Goal: Information Seeking & Learning: Learn about a topic

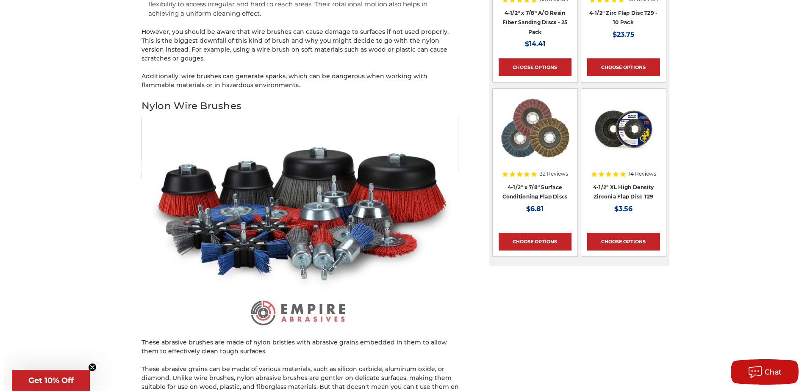
scroll to position [1017, 0]
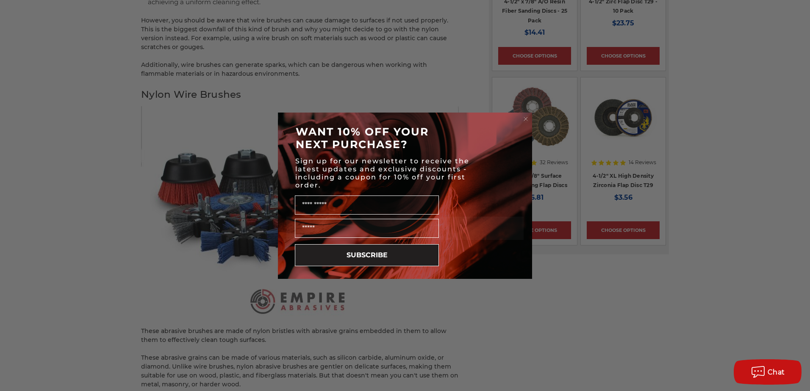
drag, startPoint x: 580, startPoint y: 367, endPoint x: 513, endPoint y: 230, distance: 152.1
click at [578, 362] on div "Close dialog WANT 10% OFF YOUR NEXT PURCHASE? Sign up for our newsletter to rec…" at bounding box center [405, 195] width 810 height 391
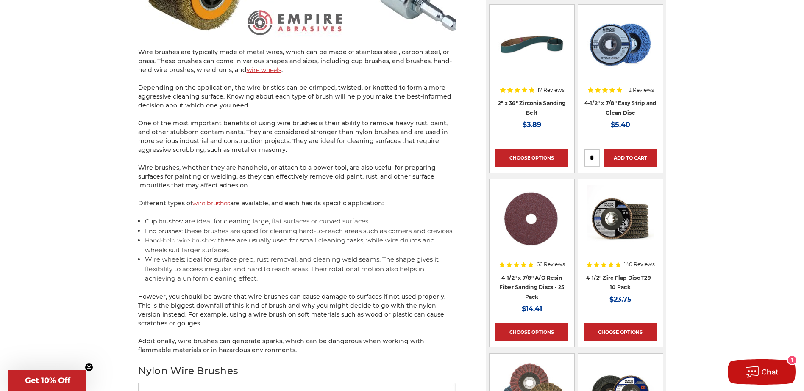
scroll to position [720, 0]
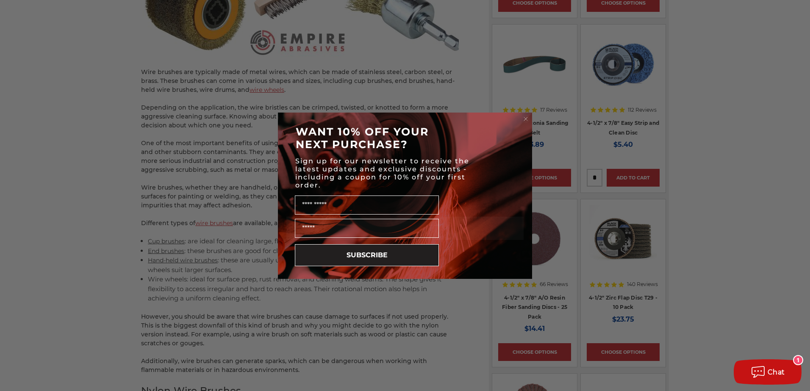
drag, startPoint x: 151, startPoint y: 75, endPoint x: 273, endPoint y: 103, distance: 124.7
click at [526, 118] on icon "Close dialog" at bounding box center [525, 119] width 8 height 8
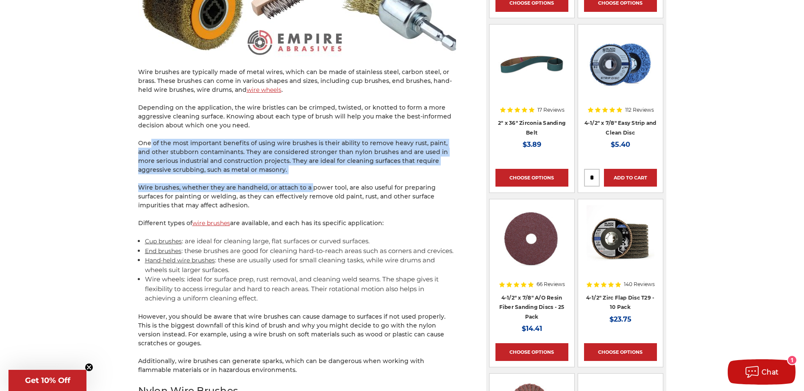
drag, startPoint x: 150, startPoint y: 143, endPoint x: 307, endPoint y: 183, distance: 161.7
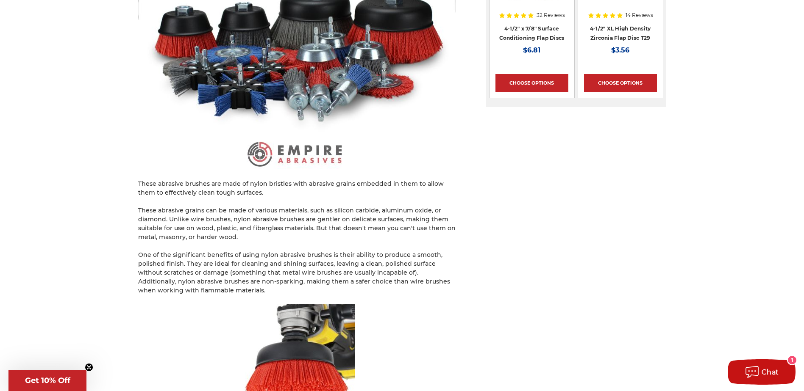
scroll to position [1144, 0]
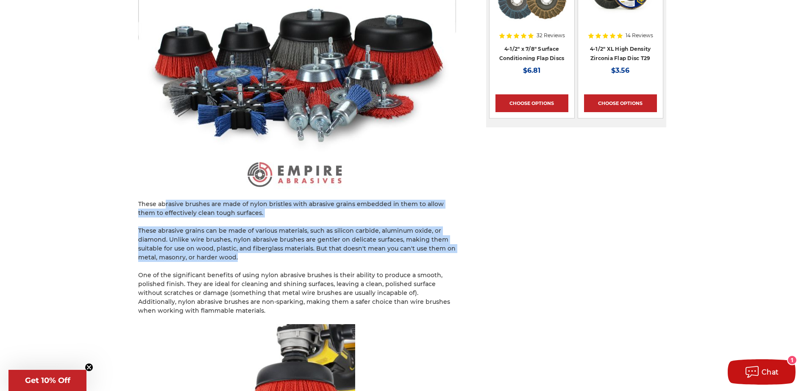
drag, startPoint x: 164, startPoint y: 217, endPoint x: 320, endPoint y: 269, distance: 164.2
click at [320, 269] on div "Whether you are an avid DIYer or a professional metalworker, choosing the right…" at bounding box center [297, 226] width 318 height 2386
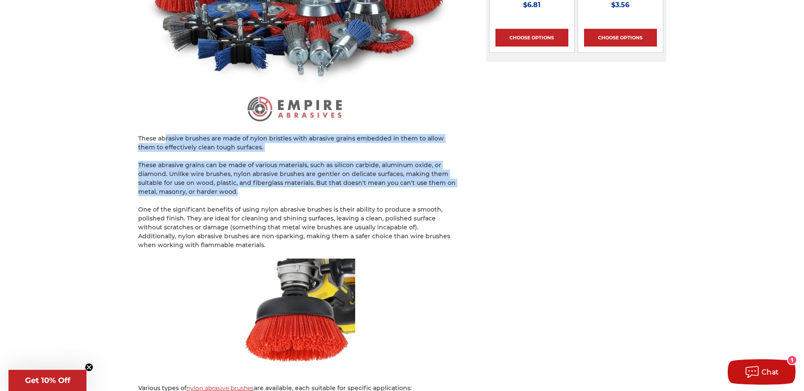
scroll to position [1228, 0]
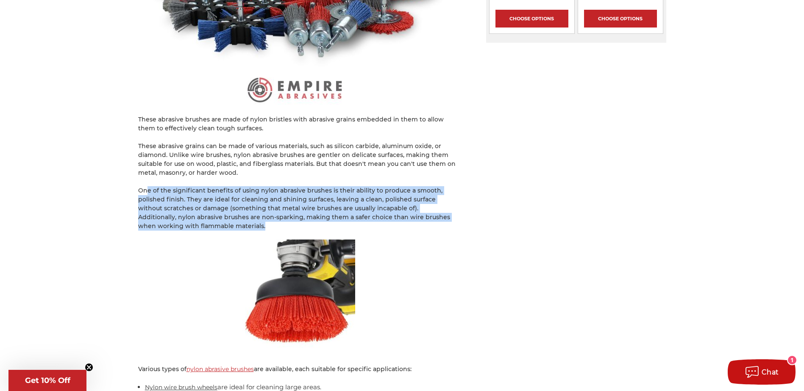
drag, startPoint x: 145, startPoint y: 199, endPoint x: 389, endPoint y: 233, distance: 246.0
click at [389, 231] on p "One of the significant benefits of using nylon abrasive brushes is their abilit…" at bounding box center [297, 208] width 318 height 44
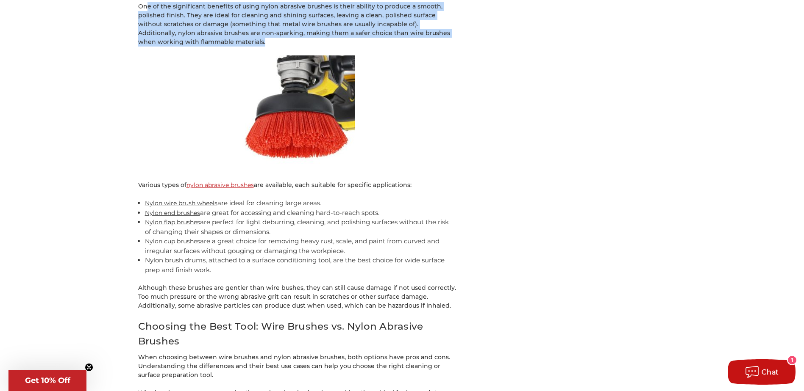
scroll to position [1440, 0]
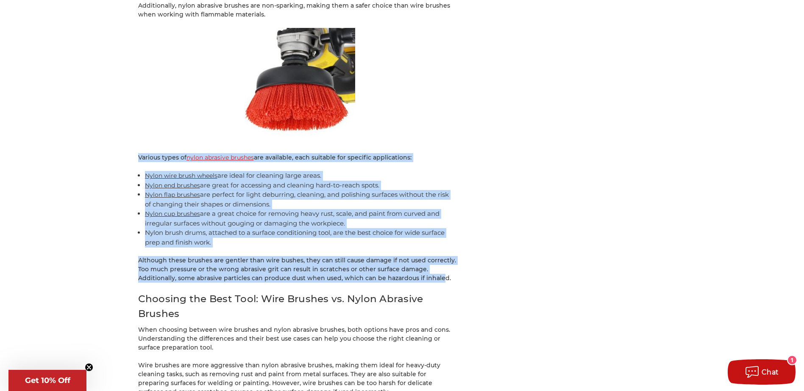
drag, startPoint x: 139, startPoint y: 167, endPoint x: 440, endPoint y: 285, distance: 323.5
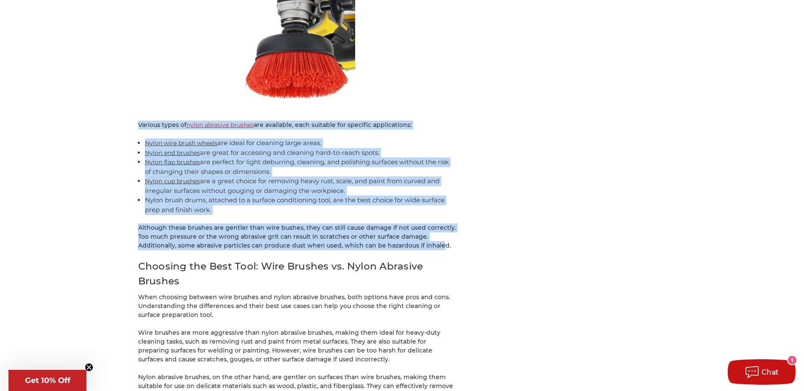
scroll to position [1567, 0]
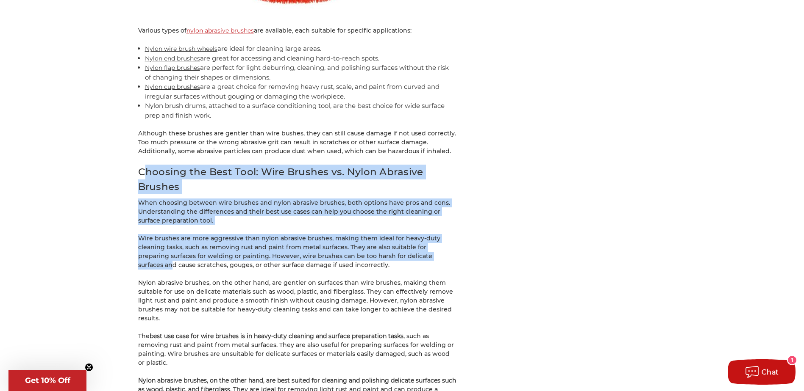
drag, startPoint x: 143, startPoint y: 181, endPoint x: 428, endPoint y: 262, distance: 296.3
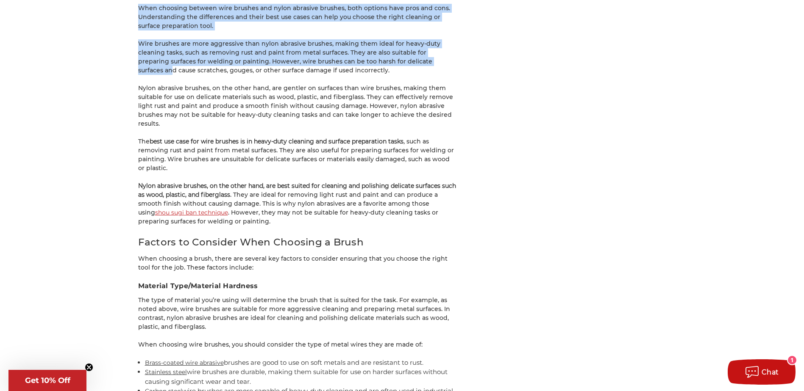
scroll to position [1737, 0]
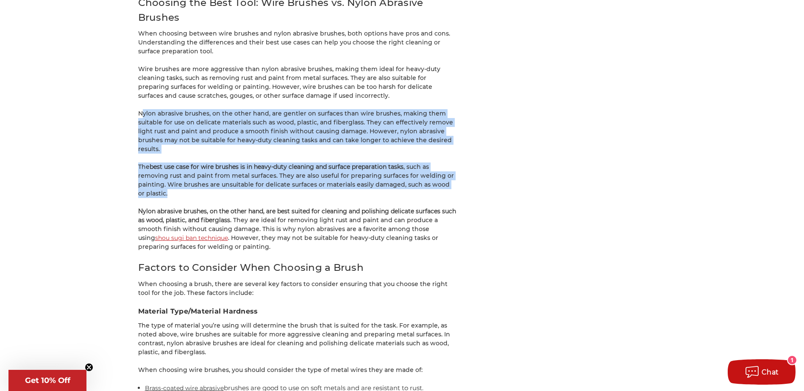
drag, startPoint x: 141, startPoint y: 122, endPoint x: 269, endPoint y: 201, distance: 150.2
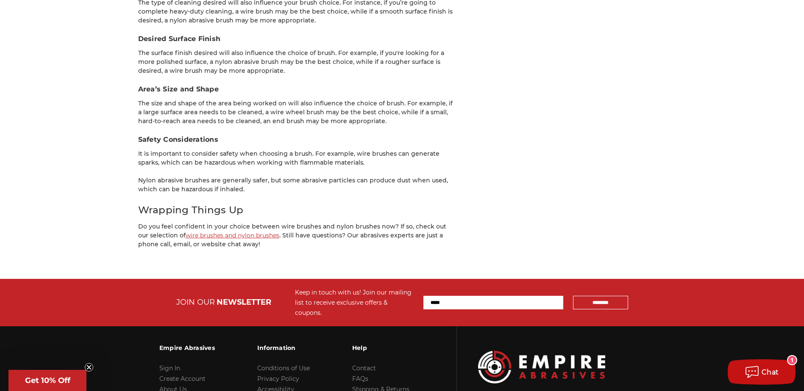
scroll to position [2330, 0]
